Goal: Task Accomplishment & Management: Use online tool/utility

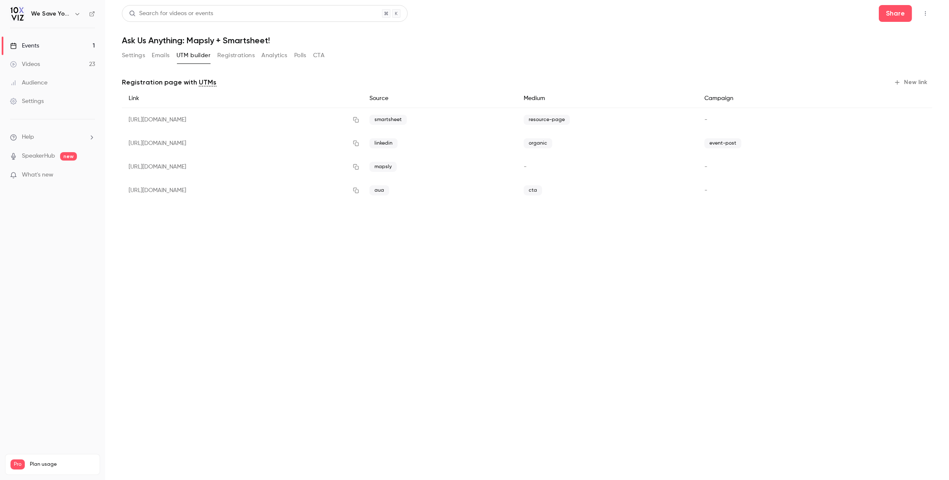
click at [139, 56] on button "Settings" at bounding box center [133, 55] width 23 height 13
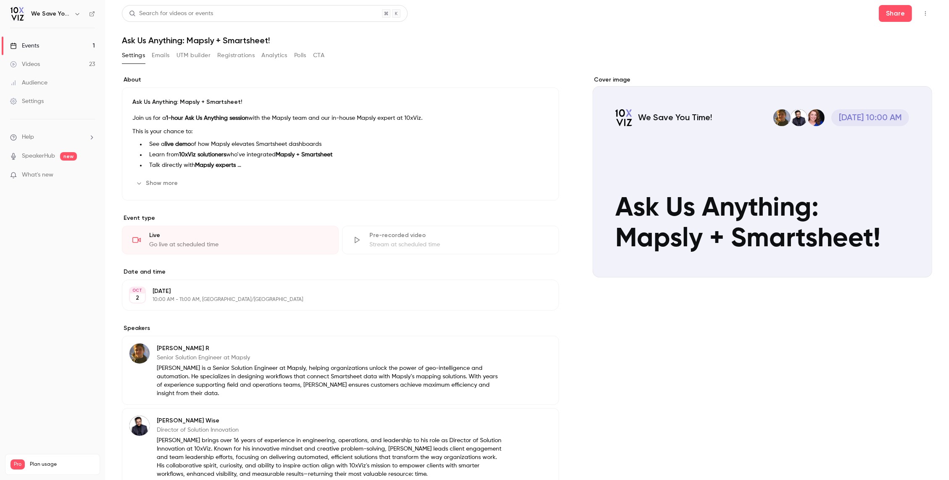
click at [524, 184] on icon "button" at bounding box center [524, 183] width 7 height 7
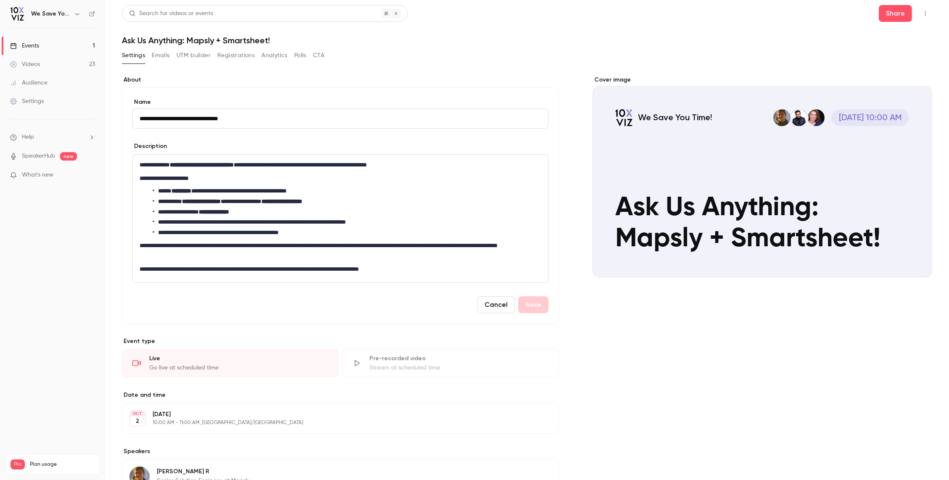
click at [271, 240] on div "**********" at bounding box center [340, 219] width 415 height 128
click at [34, 40] on link "Events 1" at bounding box center [52, 46] width 105 height 18
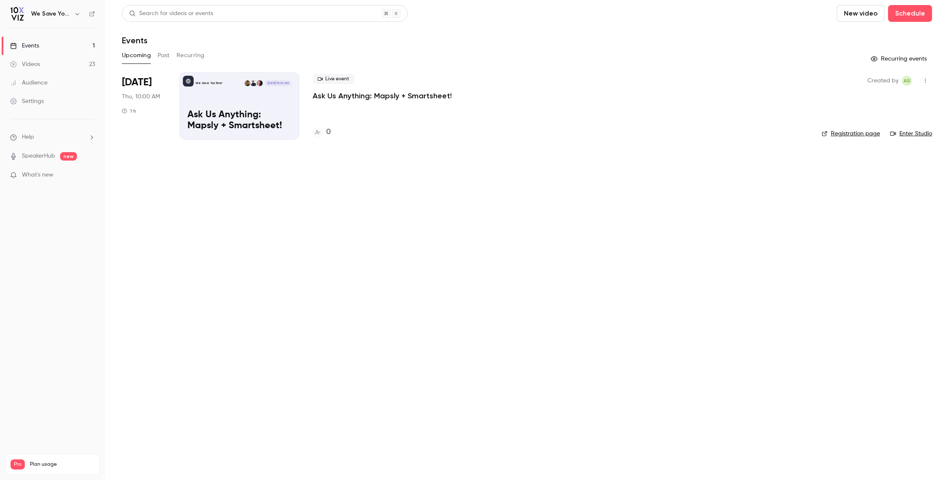
click at [262, 239] on main "Search for videos or events New video Schedule Events Upcoming Past Recurring R…" at bounding box center [527, 240] width 844 height 480
click at [356, 97] on p "Ask Us Anything: Mapsly + Smartsheet!" at bounding box center [382, 96] width 139 height 10
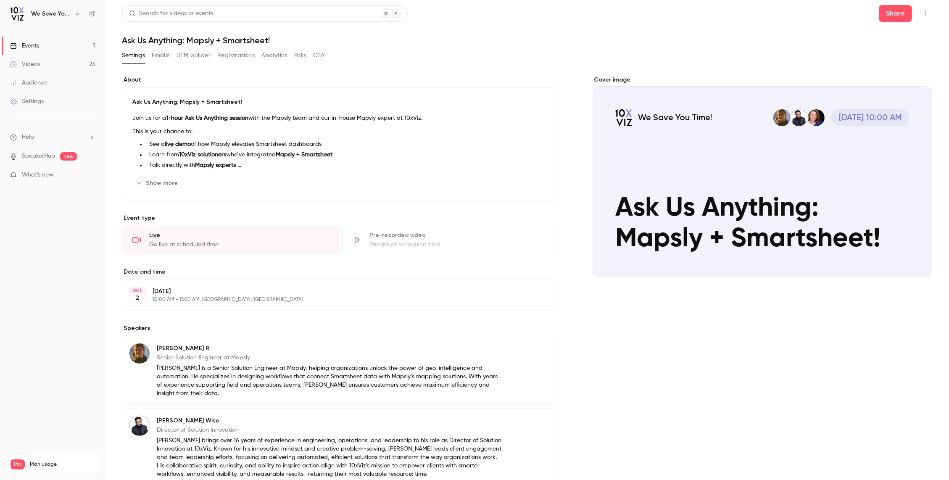
click at [196, 55] on button "UTM builder" at bounding box center [193, 55] width 34 height 13
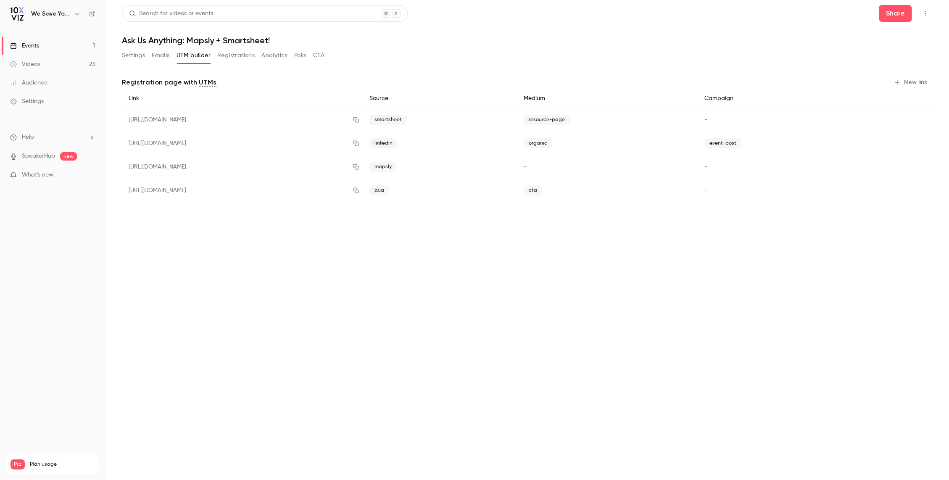
click at [905, 81] on button "New link" at bounding box center [911, 82] width 42 height 13
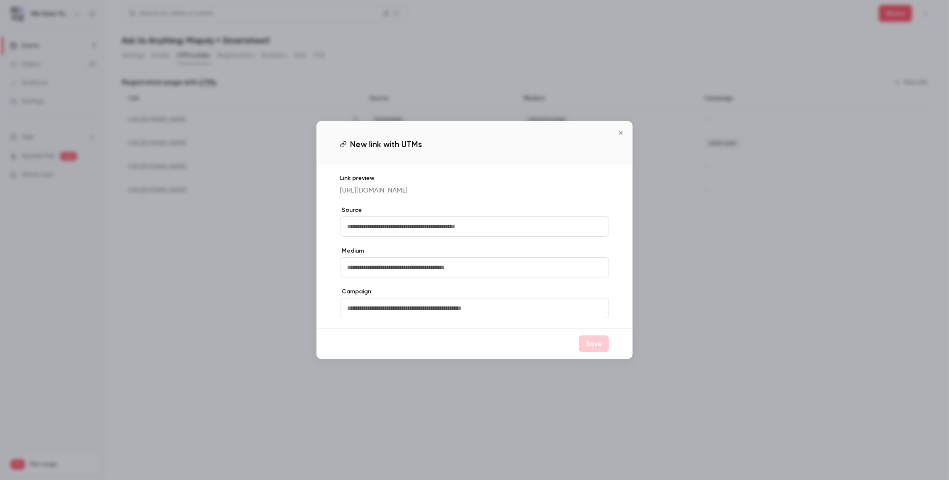
click at [450, 224] on input "text" at bounding box center [474, 226] width 269 height 20
type input "******"
click at [590, 345] on button "Save" at bounding box center [594, 343] width 30 height 17
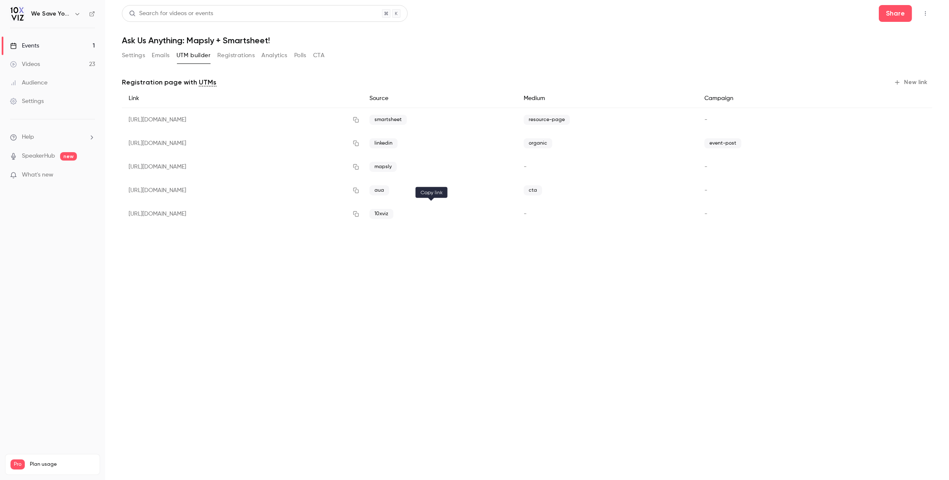
click at [359, 215] on icon "button" at bounding box center [355, 214] width 7 height 6
click at [71, 45] on link "Events 1" at bounding box center [52, 46] width 105 height 18
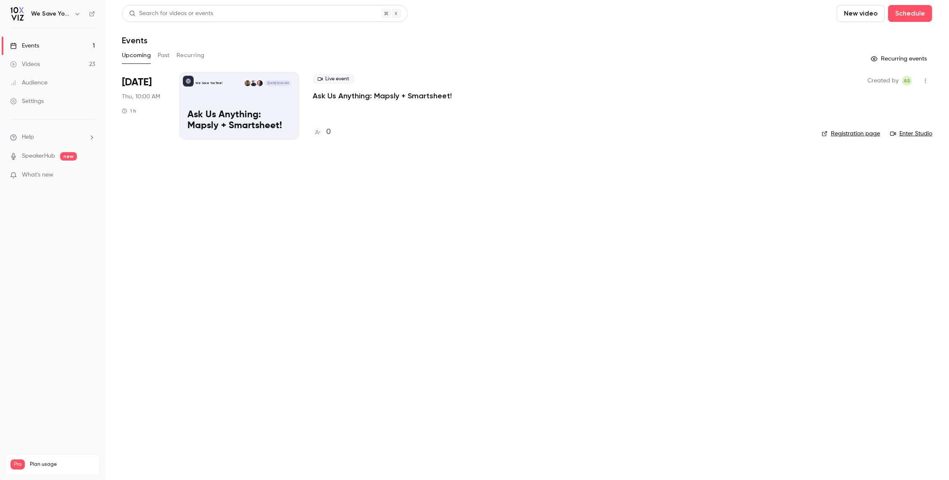
click at [303, 329] on main "Search for videos or events New video Schedule Events Upcoming Past Recurring R…" at bounding box center [527, 240] width 844 height 480
